Goal: Task Accomplishment & Management: Use online tool/utility

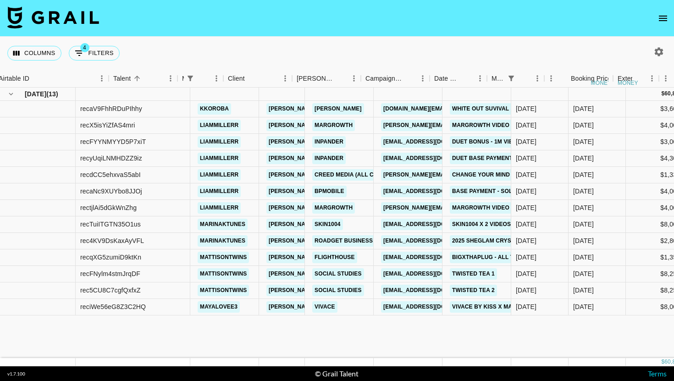
scroll to position [0, 82]
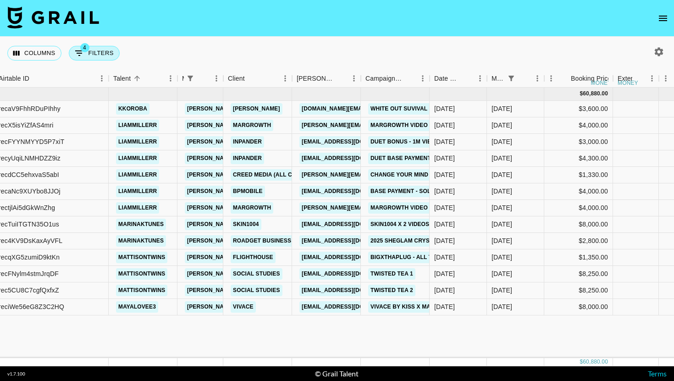
click at [95, 57] on button "4 Filters" at bounding box center [94, 53] width 51 height 15
select select "managerIds"
select select "status"
select select "not"
select select "declined"
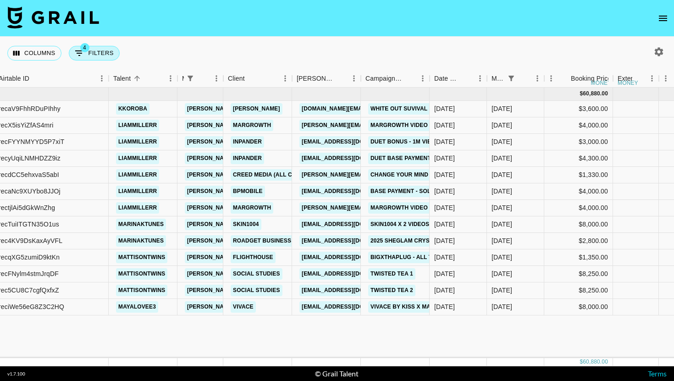
select select "status"
select select "not"
select select "cancelled"
select select "monthDue2"
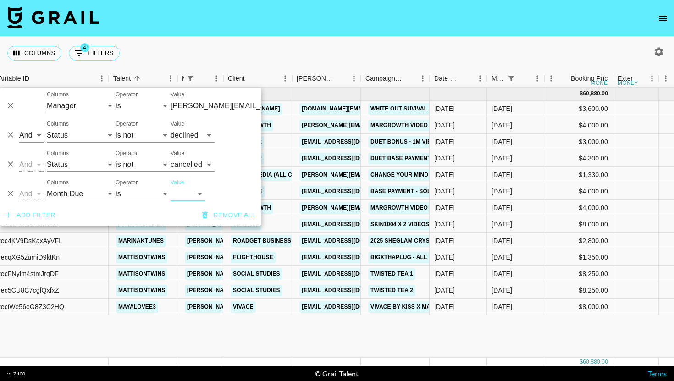
click at [197, 197] on select "[DATE] Aug '[DATE] Jun '[DATE] Apr '[DATE] Feb '[DATE] Dec '[DATE] Oct '[DATE] …" at bounding box center [187, 193] width 35 height 15
select select "[DATE]"
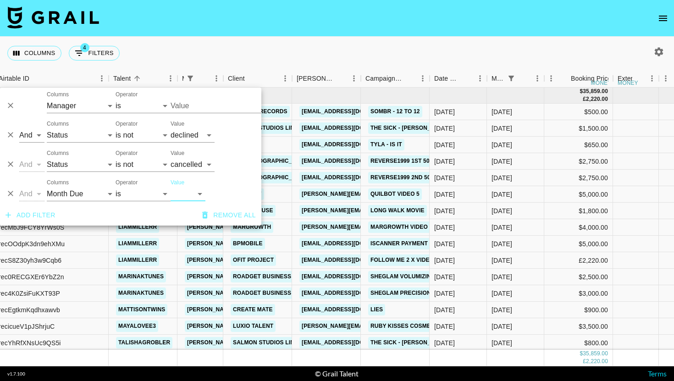
type input "[PERSON_NAME][EMAIL_ADDRESS][DOMAIN_NAME]"
click at [363, 32] on nav at bounding box center [337, 18] width 674 height 37
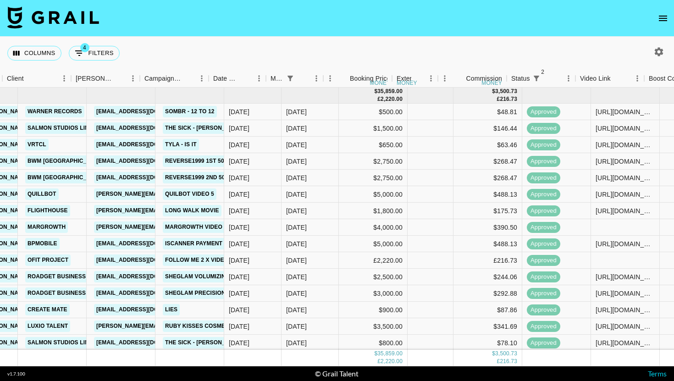
scroll to position [0, 302]
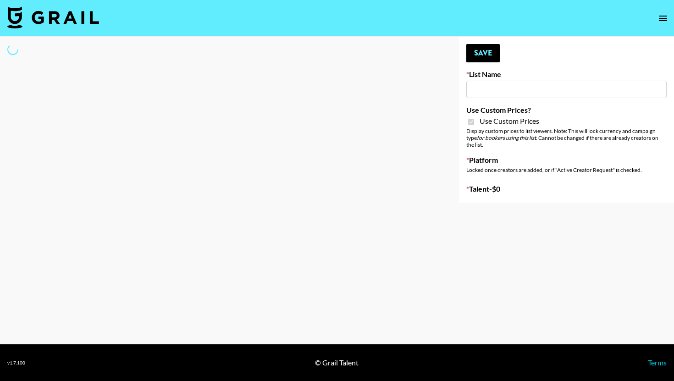
type input "Content Labs for Govee's TV Backlight 3."
checkbox input "true"
select select "Brand"
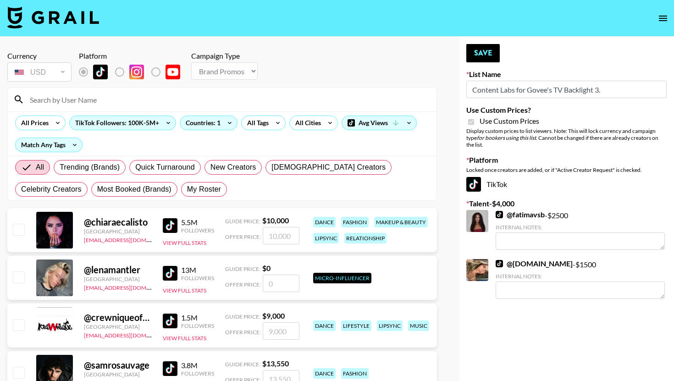
click at [115, 104] on input at bounding box center [227, 99] width 406 height 15
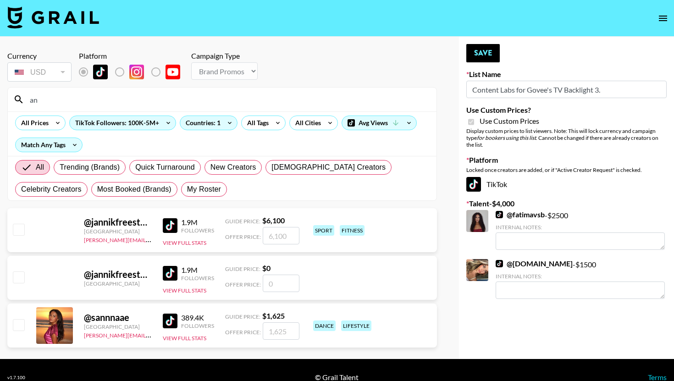
type input "a"
